Goal: Task Accomplishment & Management: Manage account settings

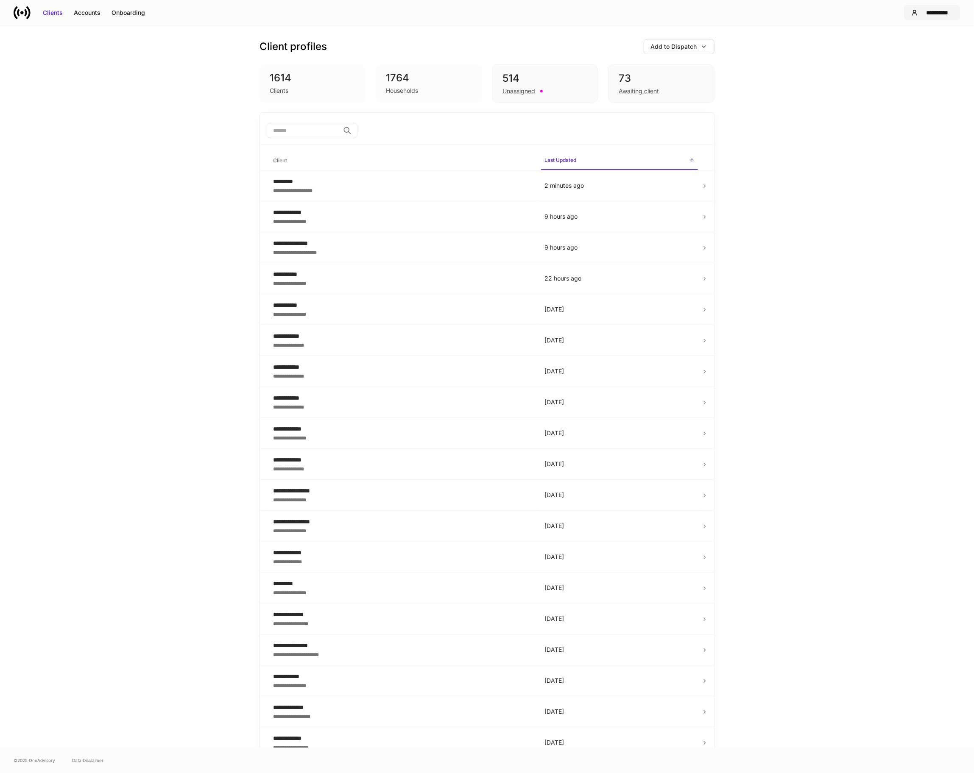
click at [932, 11] on div "**********" at bounding box center [937, 12] width 32 height 8
click at [903, 83] on li "Logout" at bounding box center [909, 83] width 102 height 16
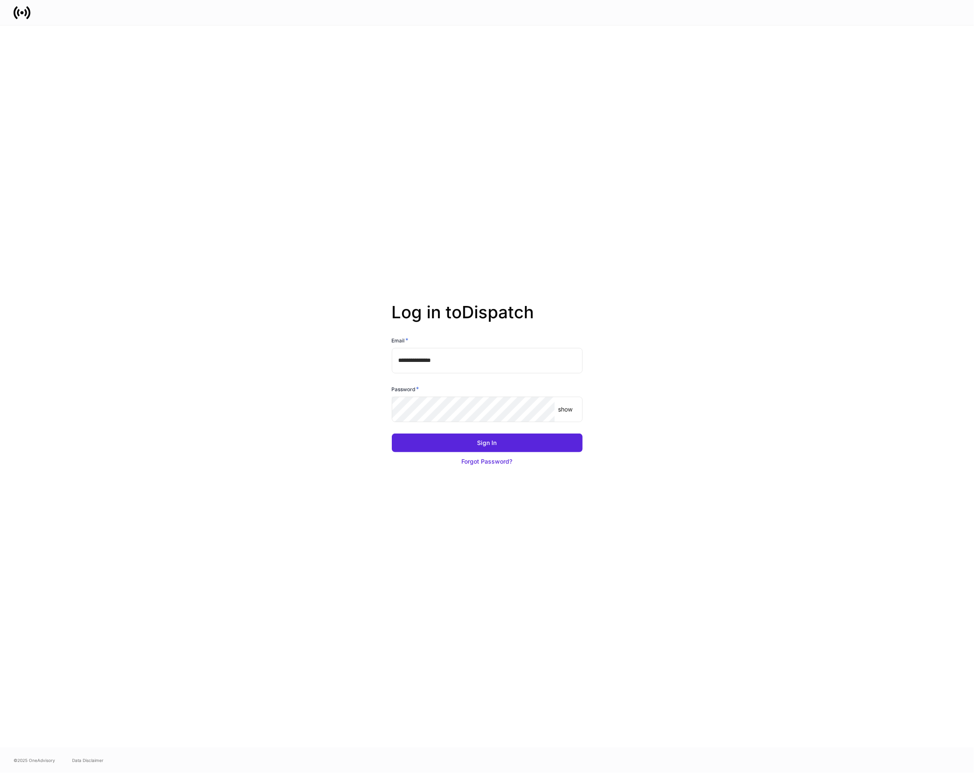
click at [548, 368] on input "**********" at bounding box center [487, 360] width 191 height 25
type input "**********"
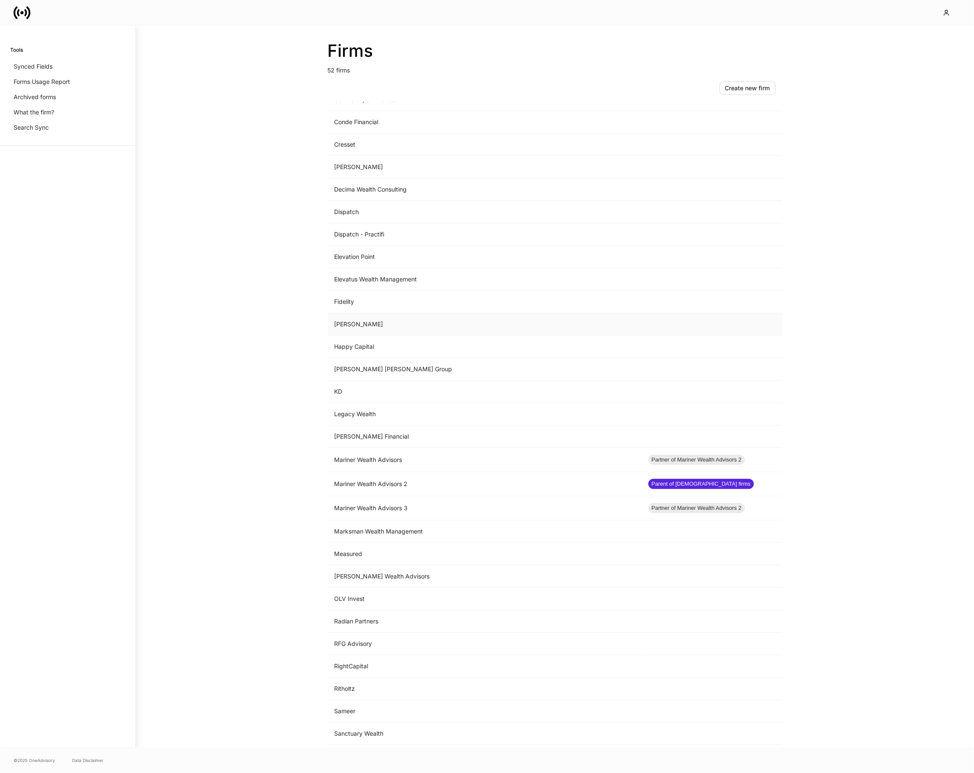
scroll to position [375, 0]
click at [488, 223] on td "Dispatch" at bounding box center [485, 213] width 314 height 22
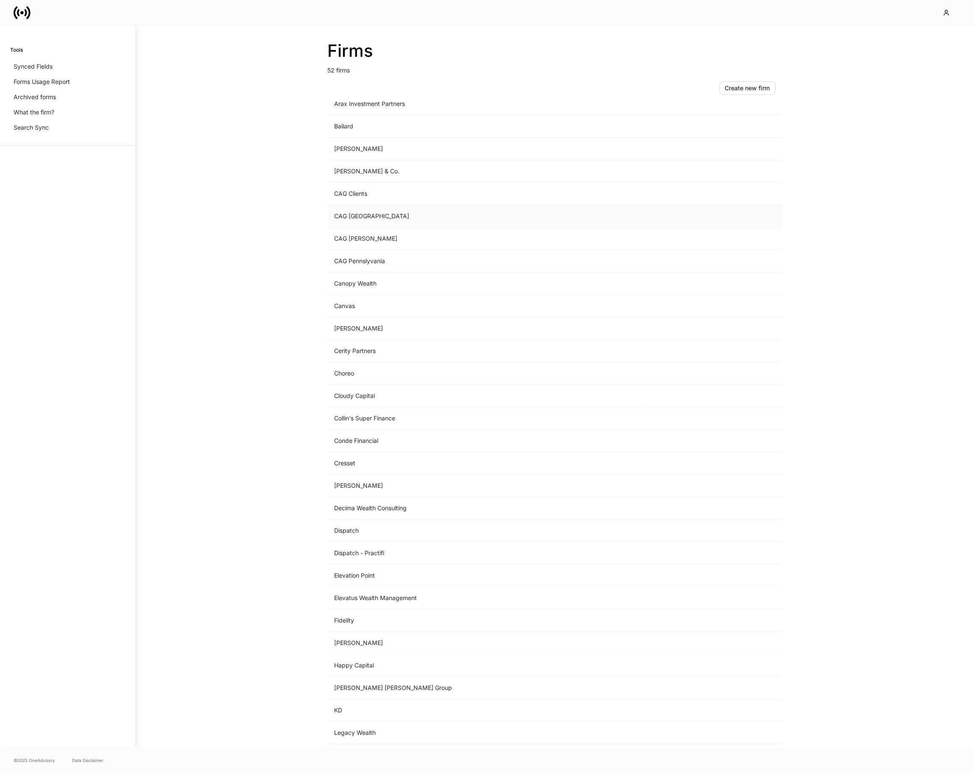
scroll to position [58, 0]
click at [356, 546] on td "Dispatch - Practifi" at bounding box center [485, 551] width 314 height 22
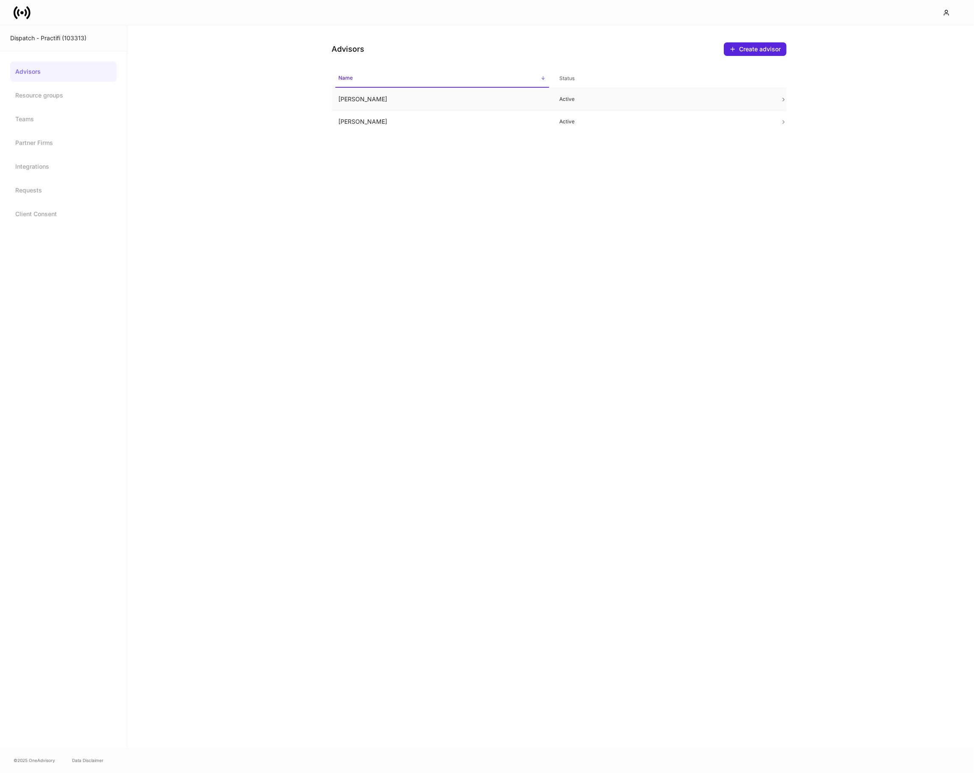
click at [468, 92] on td "[PERSON_NAME]" at bounding box center [442, 99] width 221 height 22
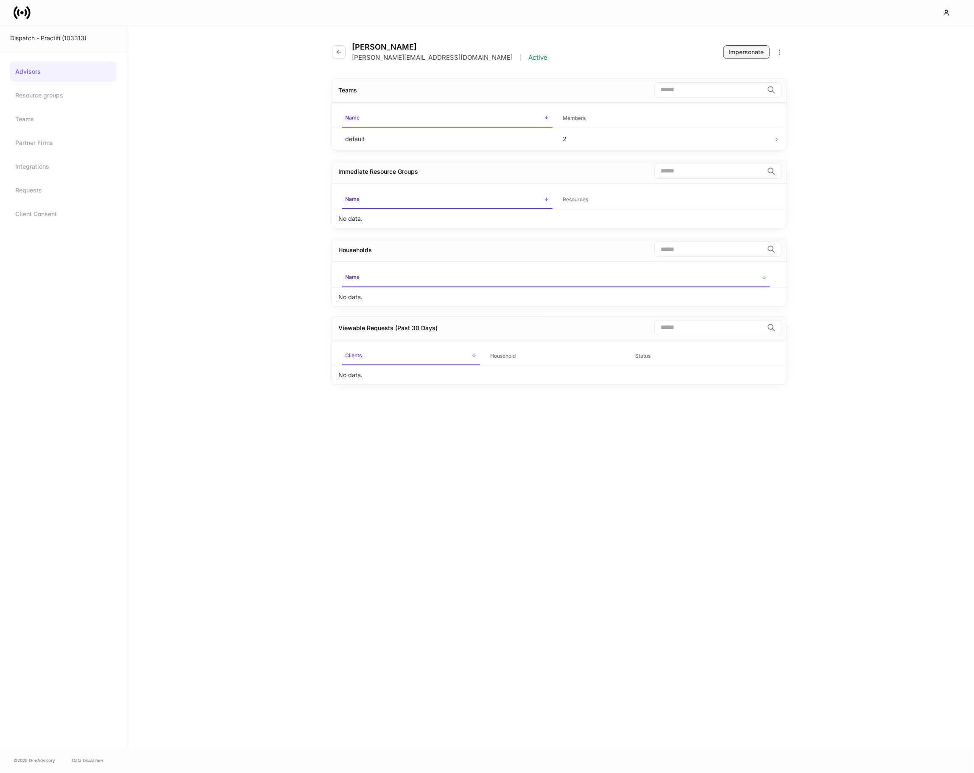
click at [723, 47] on button "Impersonate" at bounding box center [746, 52] width 46 height 14
click at [338, 47] on button "button" at bounding box center [339, 52] width 14 height 14
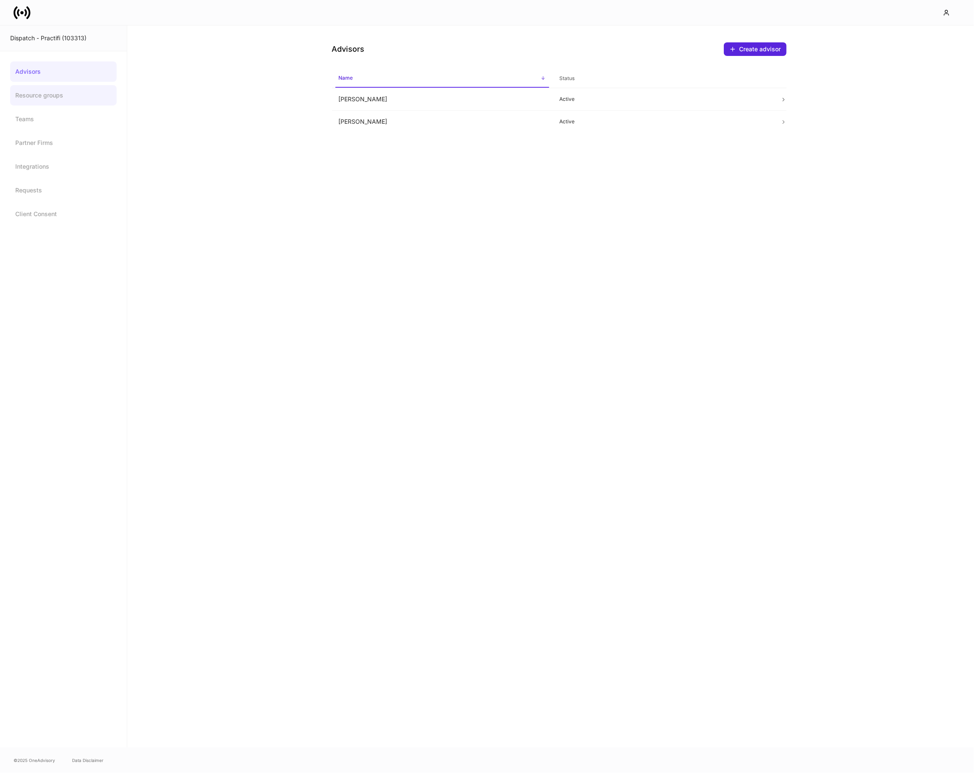
click at [37, 102] on link "Resource groups" at bounding box center [63, 95] width 106 height 20
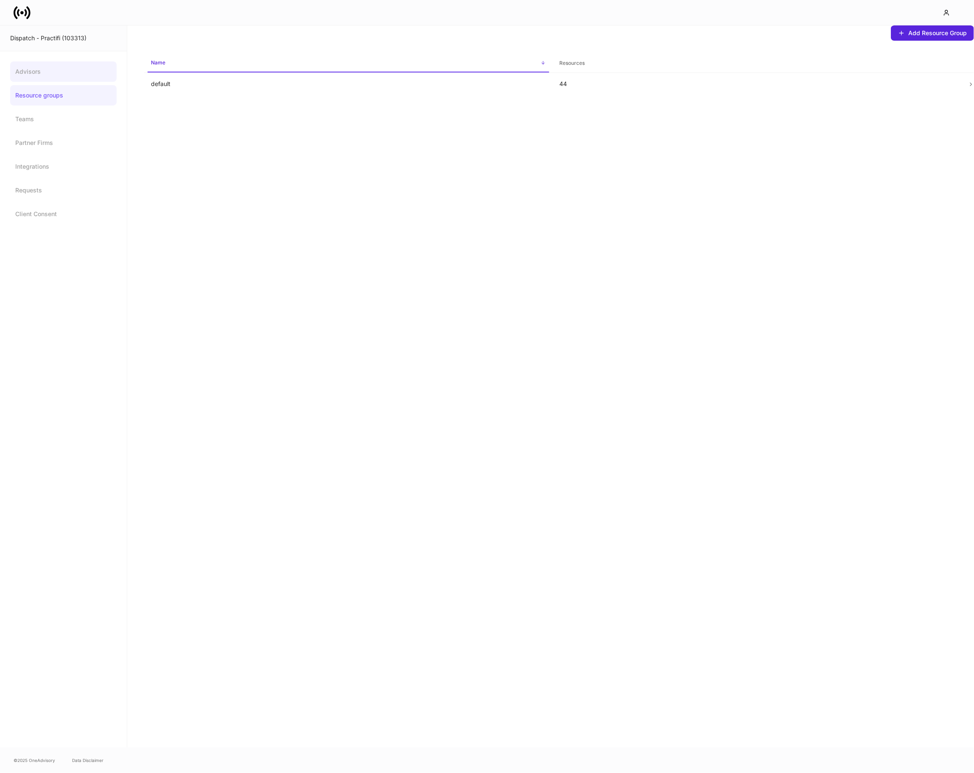
click at [41, 75] on link "Advisors" at bounding box center [63, 71] width 106 height 20
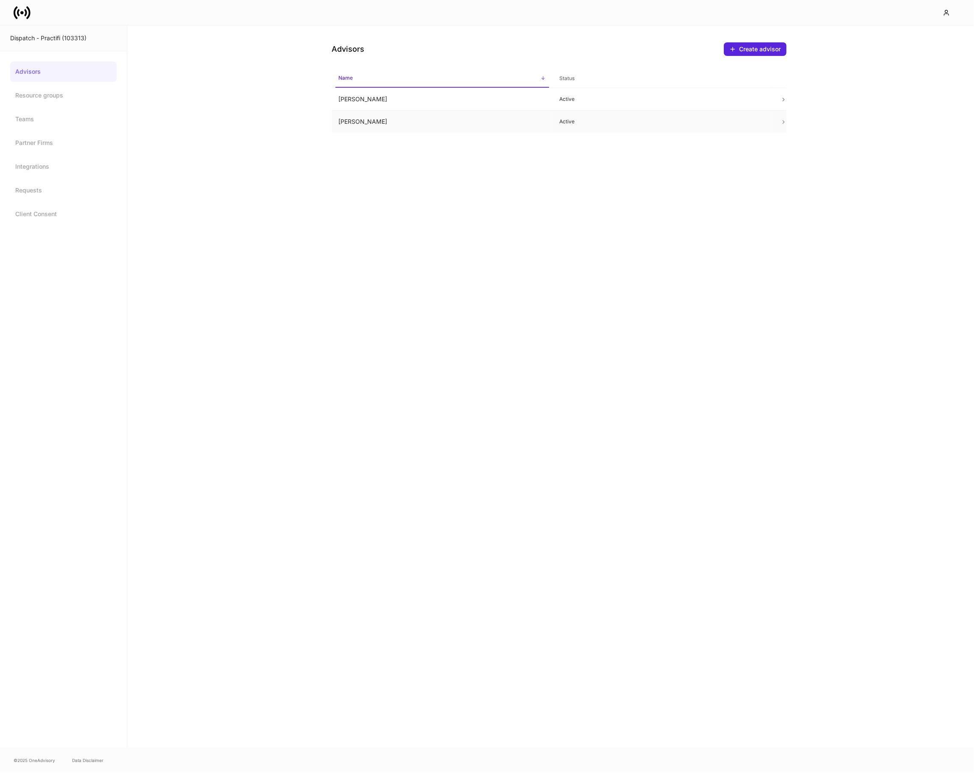
click at [375, 123] on td "[PERSON_NAME]" at bounding box center [442, 122] width 221 height 22
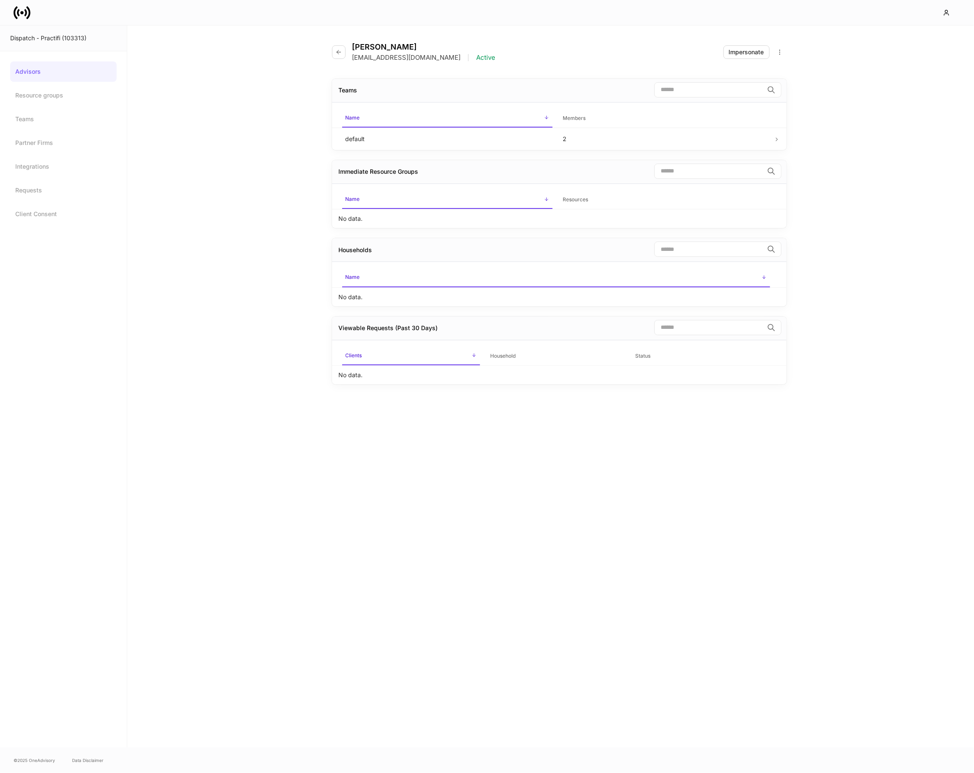
click at [716, 48] on div "[PERSON_NAME] [EMAIL_ADDRESS][DOMAIN_NAME] | Active Impersonate" at bounding box center [559, 46] width 454 height 43
click at [737, 48] on div "Impersonate" at bounding box center [746, 52] width 35 height 8
click at [336, 58] on button "button" at bounding box center [339, 52] width 14 height 14
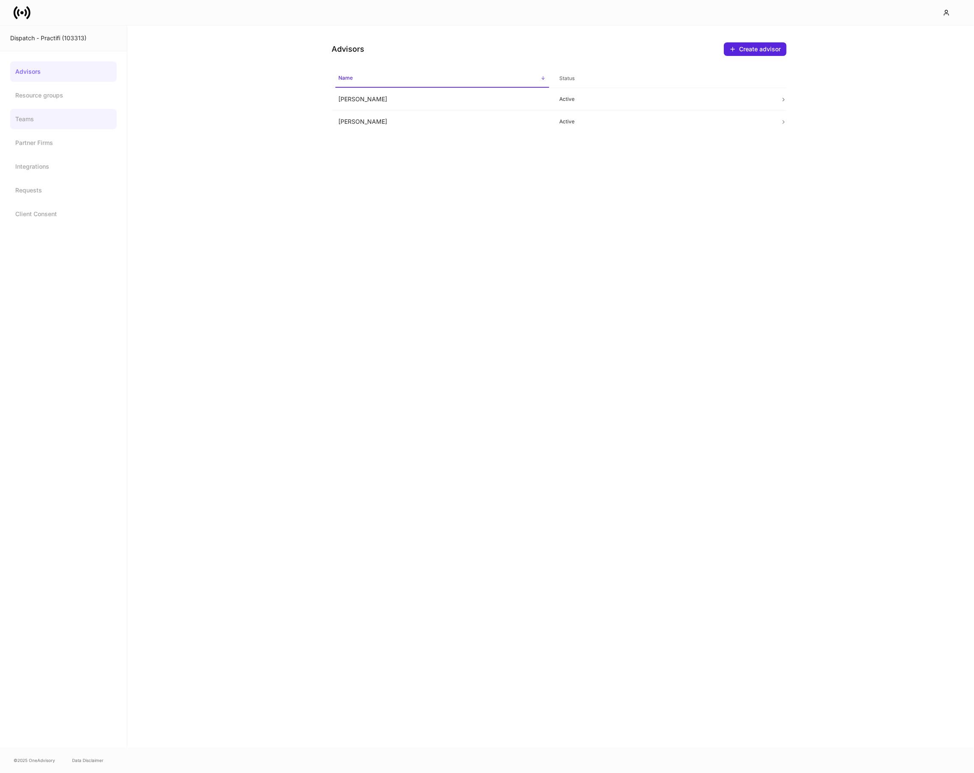
click at [37, 121] on link "Teams" at bounding box center [63, 119] width 106 height 20
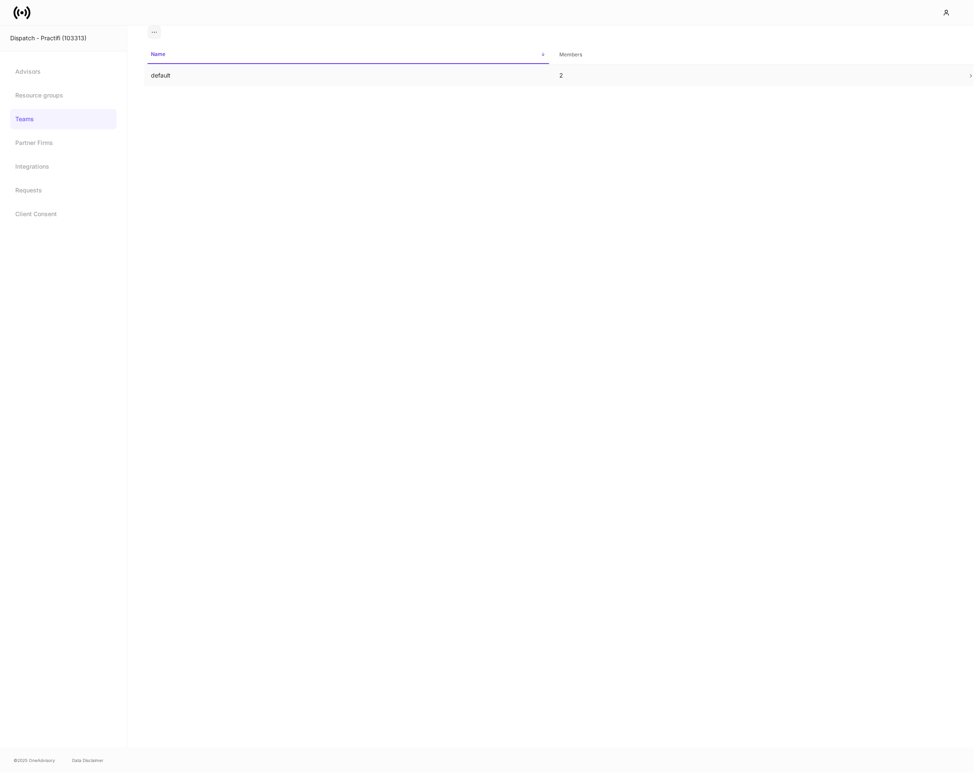
click at [172, 76] on td "default" at bounding box center [348, 75] width 408 height 22
click at [771, 179] on icon "button" at bounding box center [772, 177] width 7 height 7
click at [769, 156] on div "Add" at bounding box center [768, 153] width 12 height 8
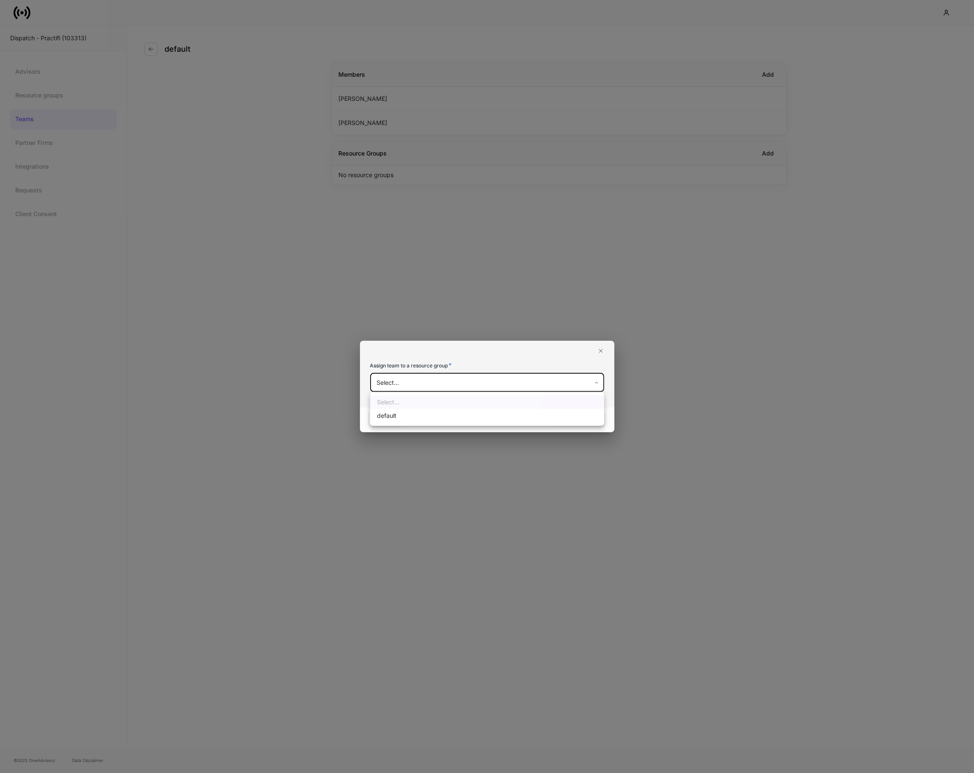
click at [439, 379] on body "Dispatch - Practifi (103313) Advisors Resource groups Teams Partner Firms Integ…" at bounding box center [487, 386] width 974 height 773
click at [421, 417] on li "default" at bounding box center [487, 416] width 234 height 14
type input "**********"
click at [575, 418] on div "Add to team" at bounding box center [581, 419] width 35 height 8
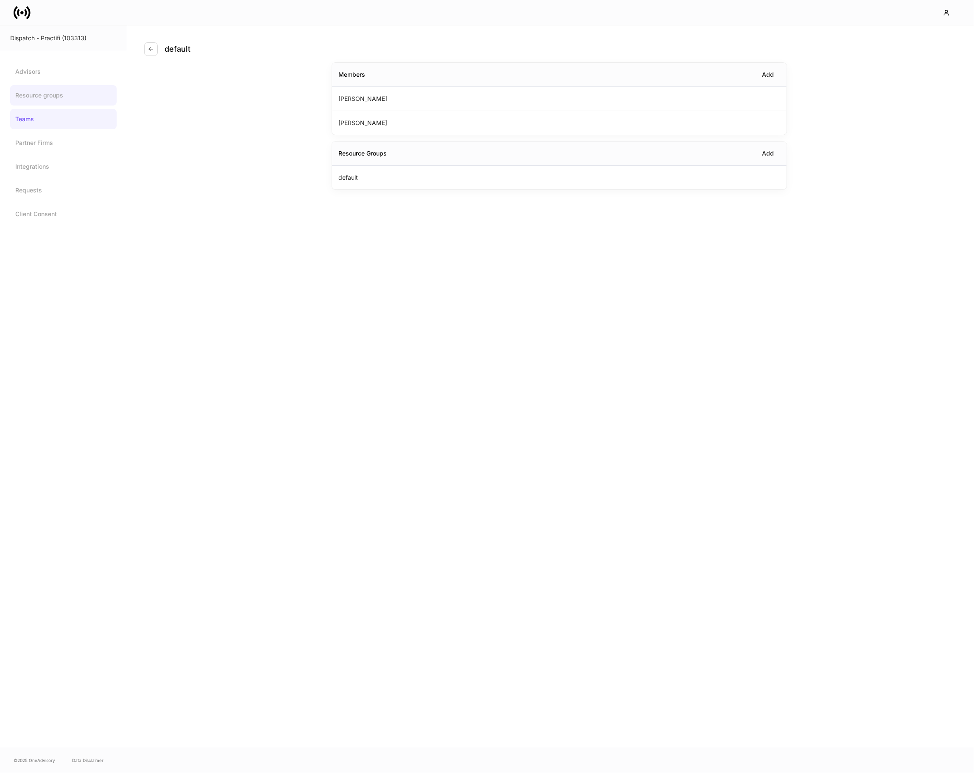
click at [42, 91] on link "Resource groups" at bounding box center [63, 95] width 106 height 20
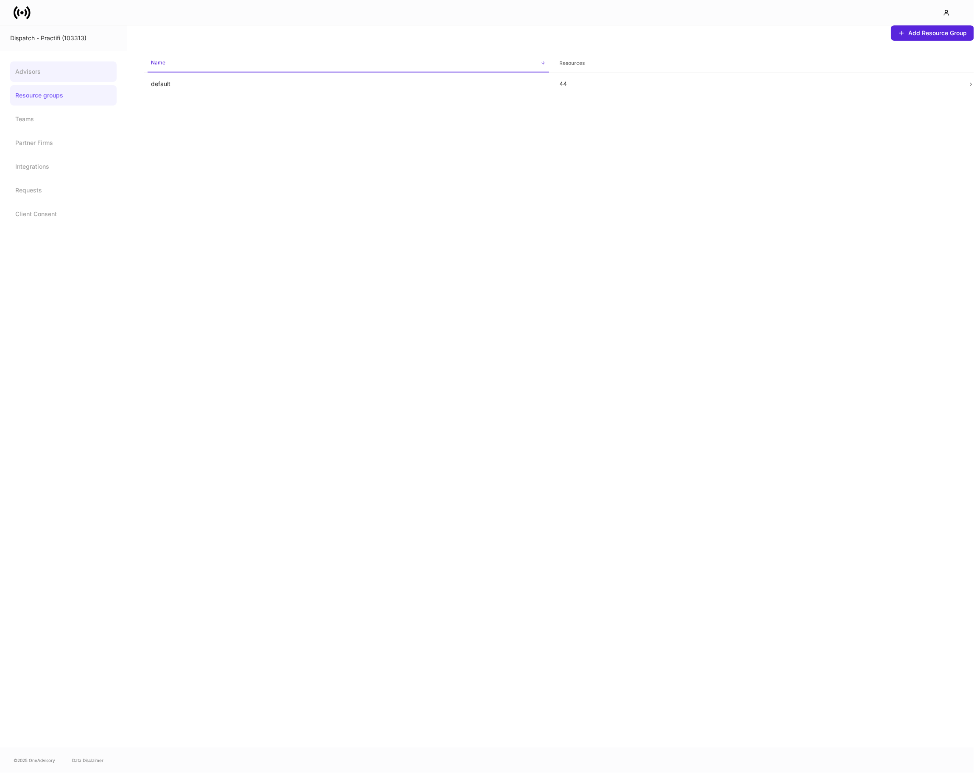
click at [42, 73] on link "Advisors" at bounding box center [63, 71] width 106 height 20
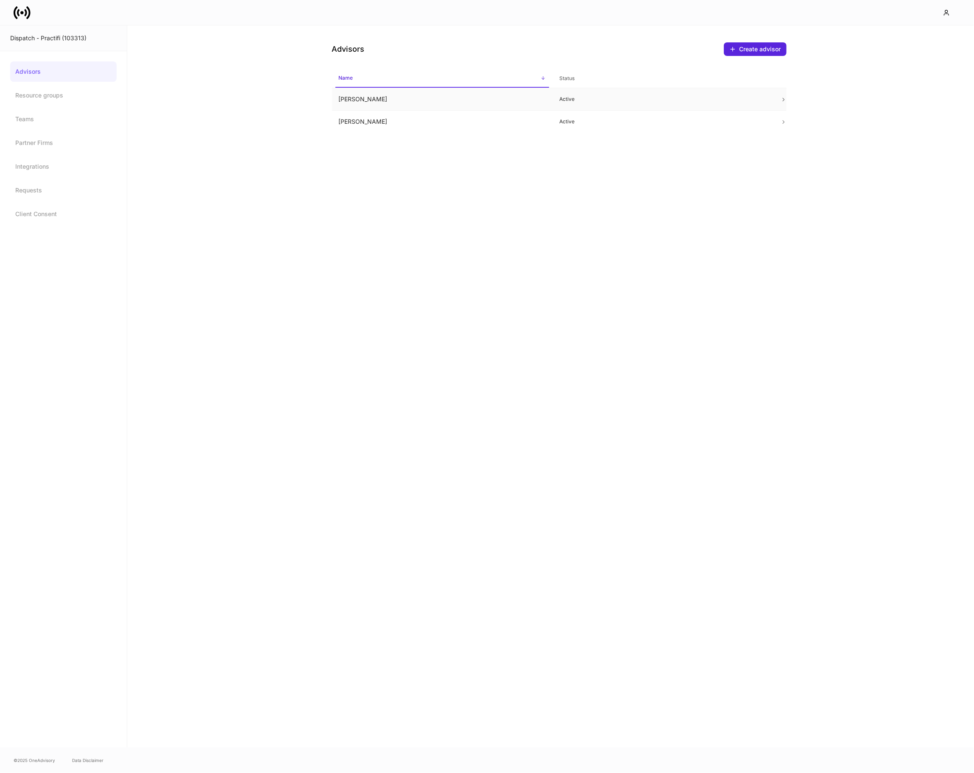
click at [590, 102] on p "Active" at bounding box center [662, 99] width 207 height 7
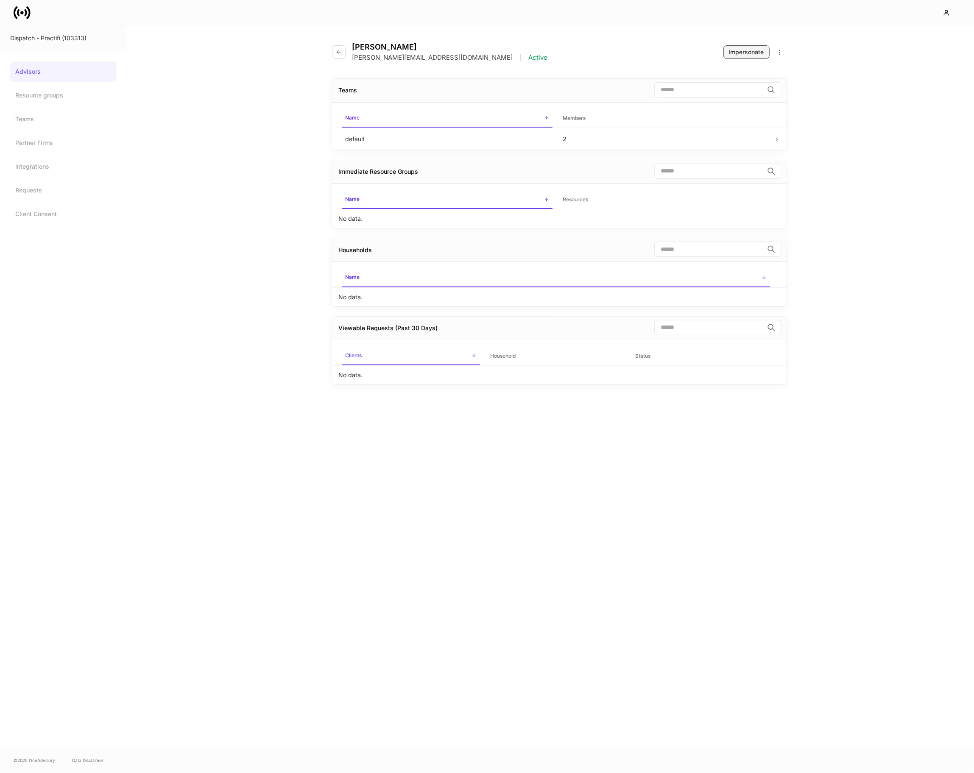
click at [745, 50] on div "Impersonate" at bounding box center [746, 52] width 35 height 8
click at [336, 53] on icon "button" at bounding box center [338, 52] width 7 height 7
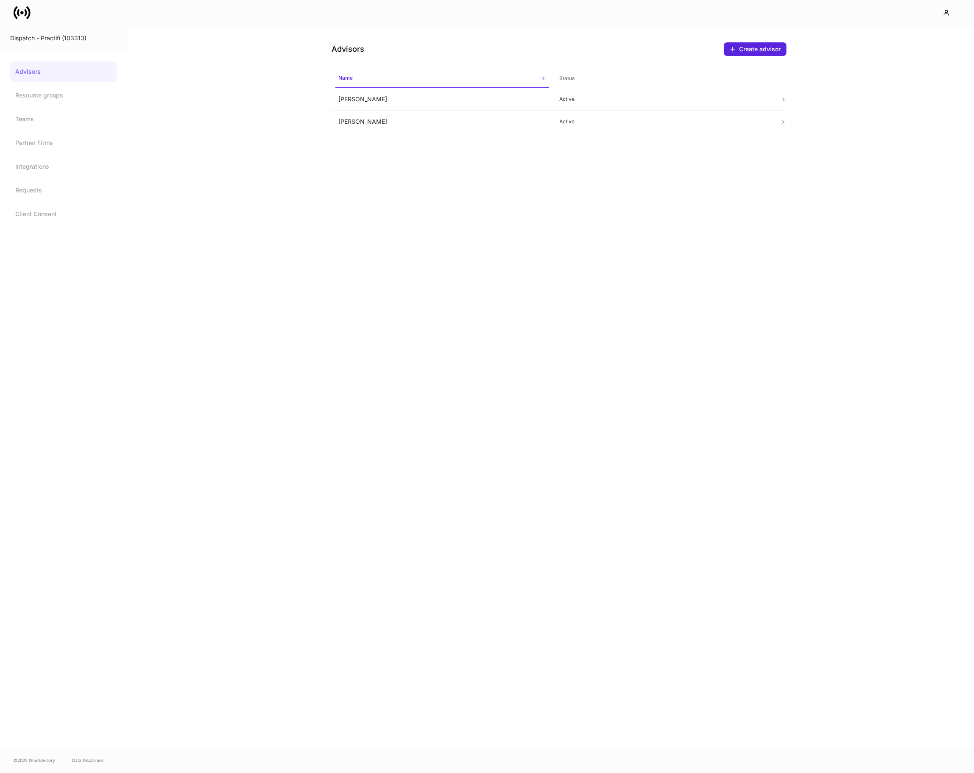
click at [50, 106] on div "Advisors Resource groups Teams Partner Firms Integrations Requests Client Conse…" at bounding box center [63, 142] width 106 height 163
click at [43, 116] on link "Teams" at bounding box center [63, 119] width 106 height 20
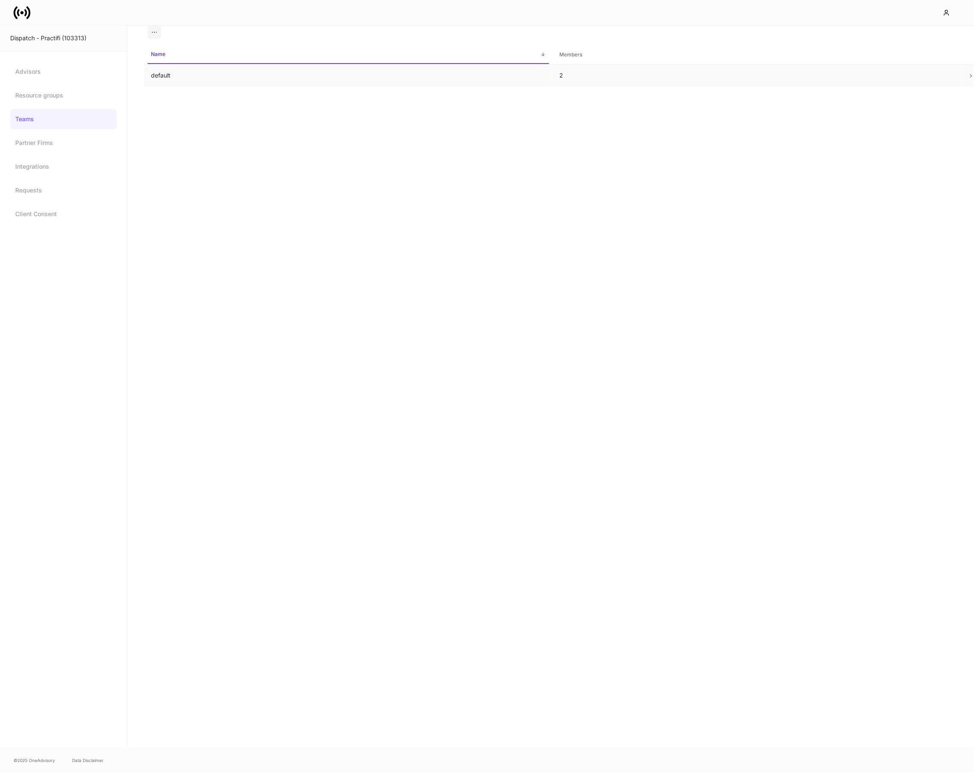
click at [158, 81] on td "default" at bounding box center [348, 75] width 408 height 22
click at [40, 81] on link "Advisors" at bounding box center [63, 71] width 106 height 20
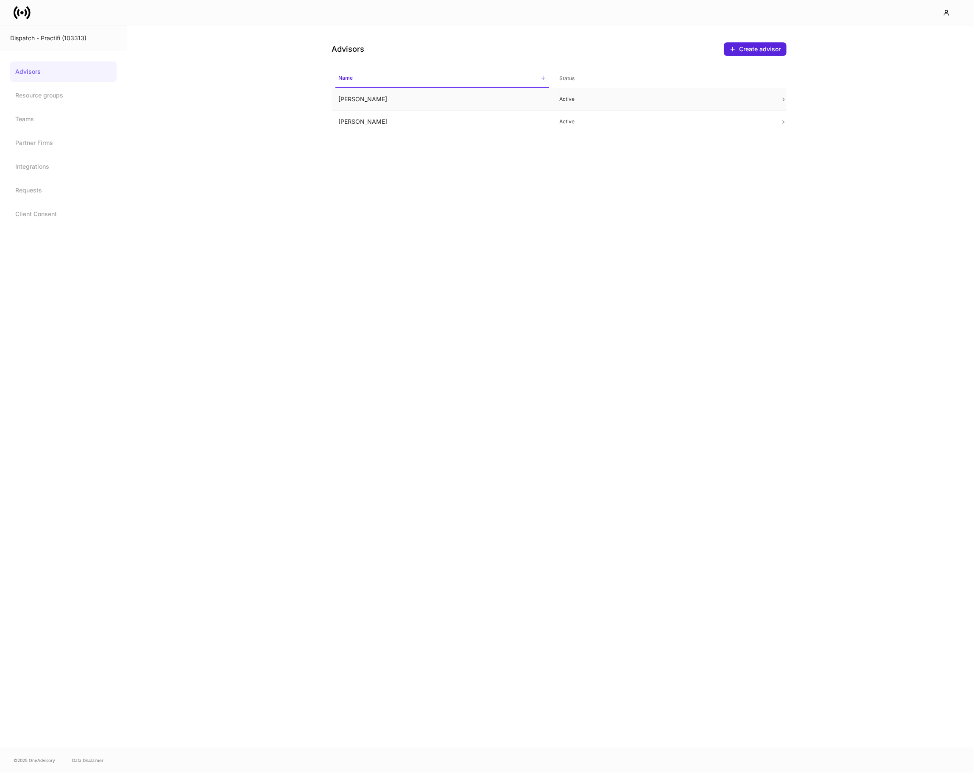
click at [384, 96] on td "[PERSON_NAME]" at bounding box center [442, 99] width 221 height 22
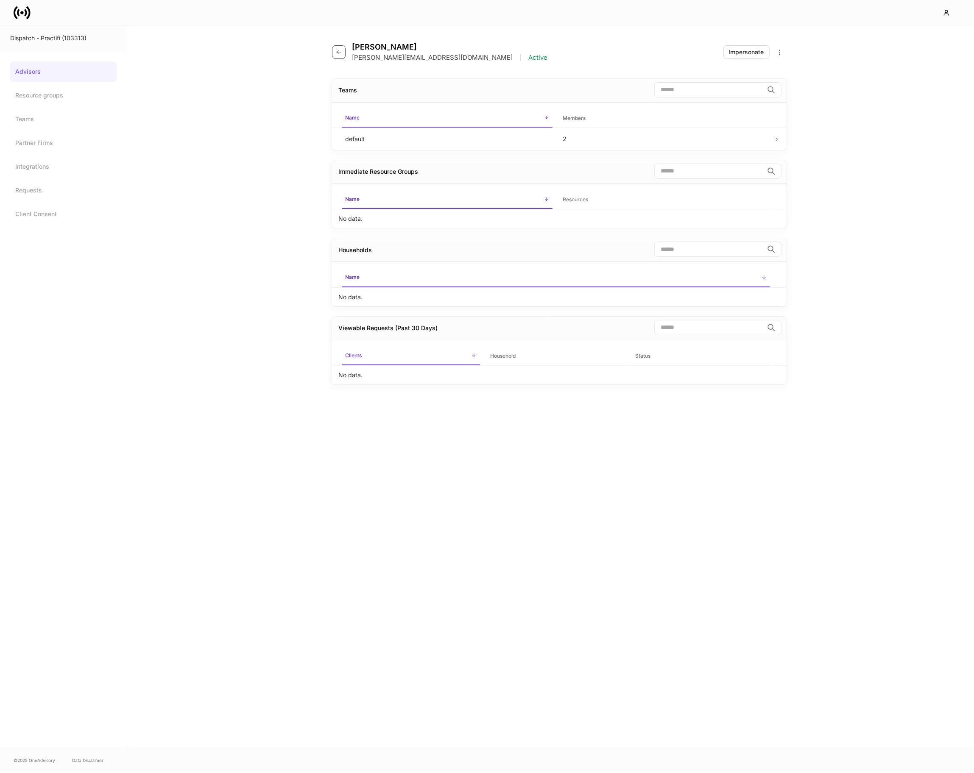
click at [341, 52] on icon "button" at bounding box center [338, 52] width 7 height 7
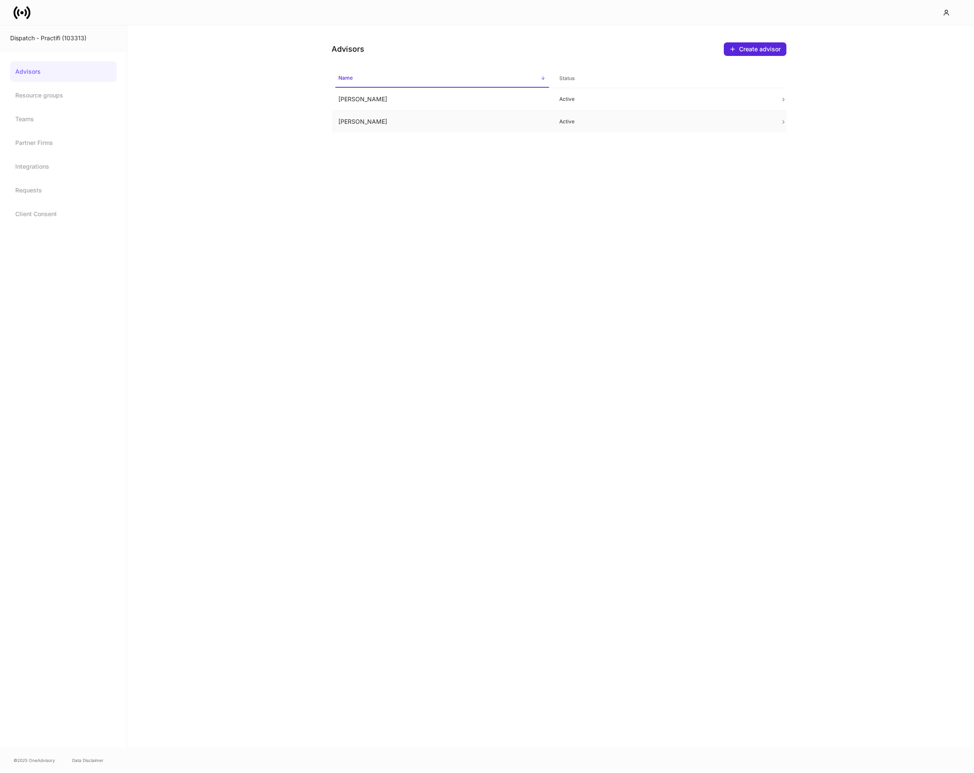
click at [387, 111] on td "[PERSON_NAME]" at bounding box center [442, 122] width 221 height 22
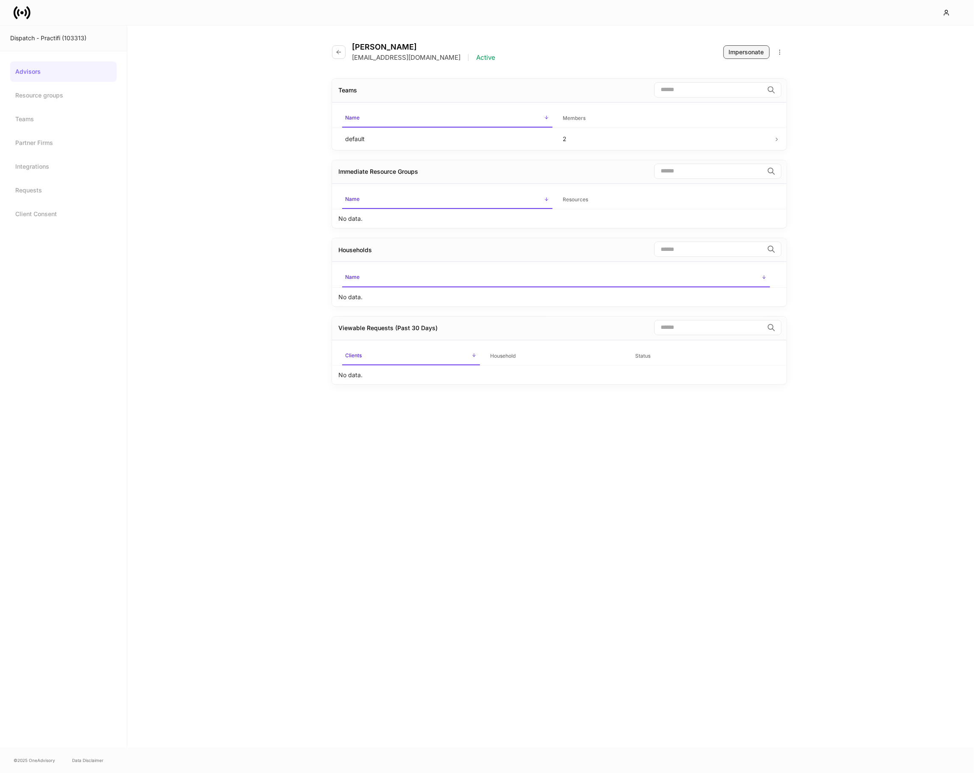
click at [734, 55] on div "Impersonate" at bounding box center [746, 52] width 35 height 8
